Goal: Check status: Verify the current state of an ongoing process or item

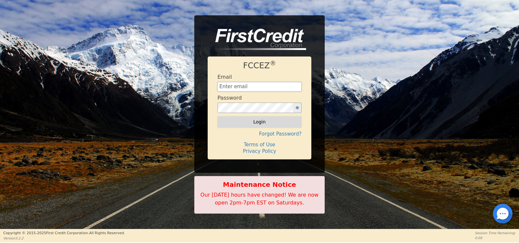
type input "[EMAIL_ADDRESS][DOMAIN_NAME]"
click at [262, 124] on button "Login" at bounding box center [260, 121] width 84 height 11
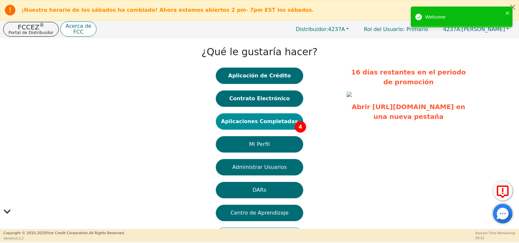
click at [286, 125] on button "Aplicaciones Completadas 4" at bounding box center [259, 121] width 87 height 16
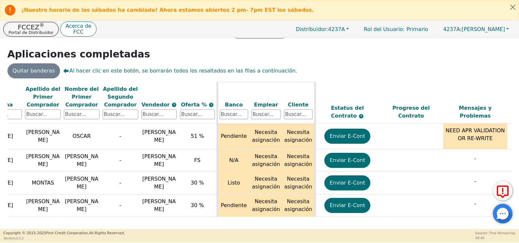
scroll to position [16, 0]
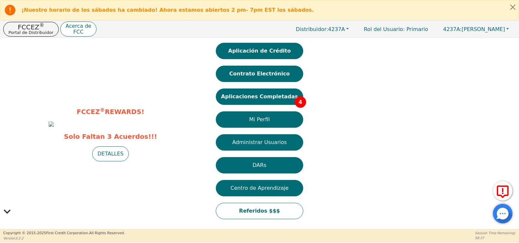
scroll to position [25, 0]
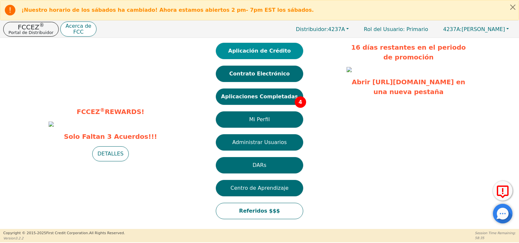
click at [256, 53] on button "Aplicación de Crédito" at bounding box center [259, 51] width 87 height 16
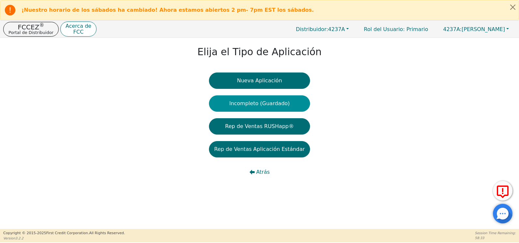
click at [281, 101] on button "Incompleto (Guardado)" at bounding box center [259, 103] width 101 height 16
